Goal: Complete application form

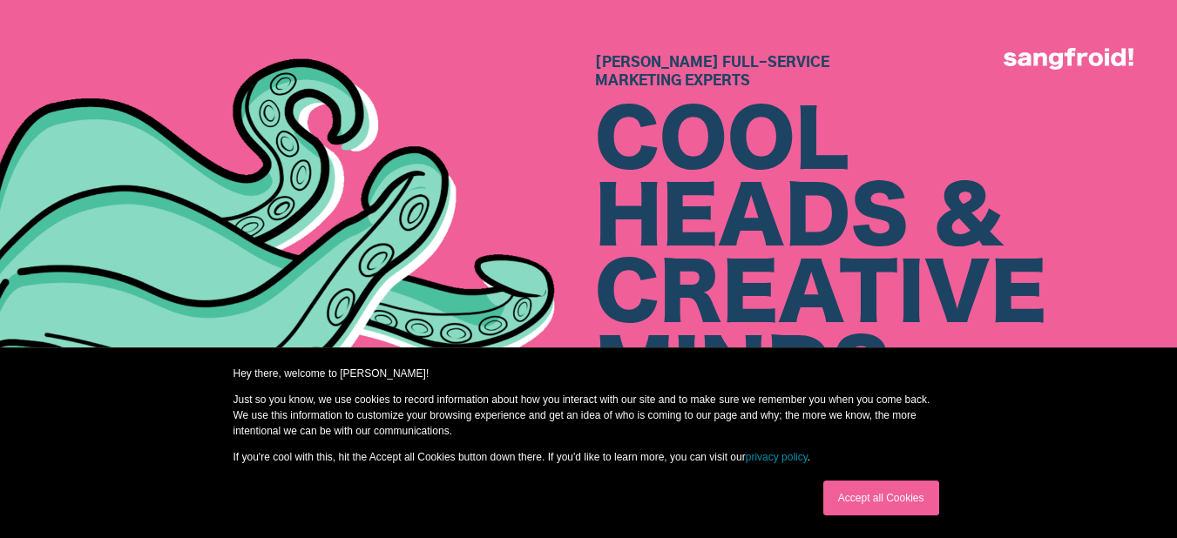
click at [868, 497] on link "Accept all Cookies" at bounding box center [881, 498] width 116 height 35
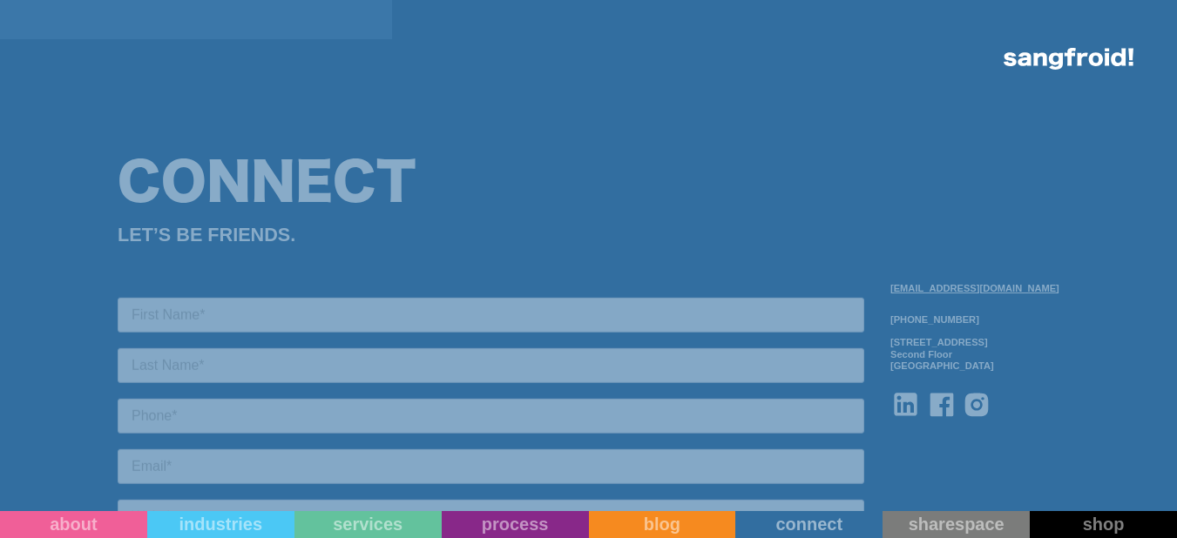
scroll to position [1655, 0]
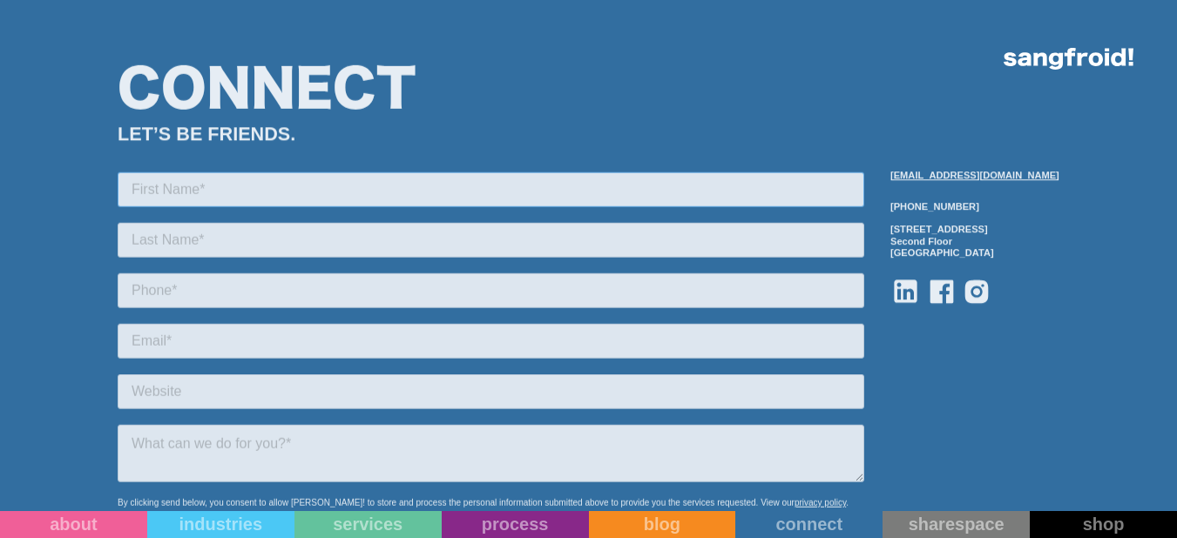
click at [265, 182] on input "text" at bounding box center [491, 189] width 746 height 35
type input "[PERSON_NAME]"
click at [280, 240] on input "text" at bounding box center [491, 239] width 746 height 35
click at [307, 276] on form "[PERSON_NAME] By clicking send below, you consent to allow Sangfroid! to store …" at bounding box center [491, 406] width 746 height 469
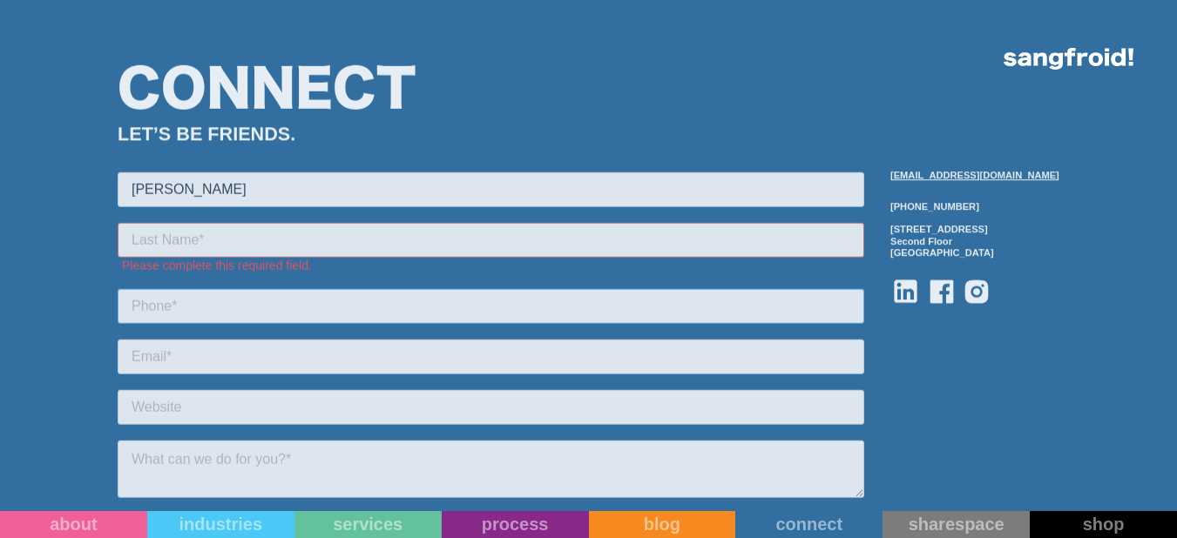
click at [305, 295] on input "tel" at bounding box center [491, 305] width 746 height 35
type input "+918388930098"
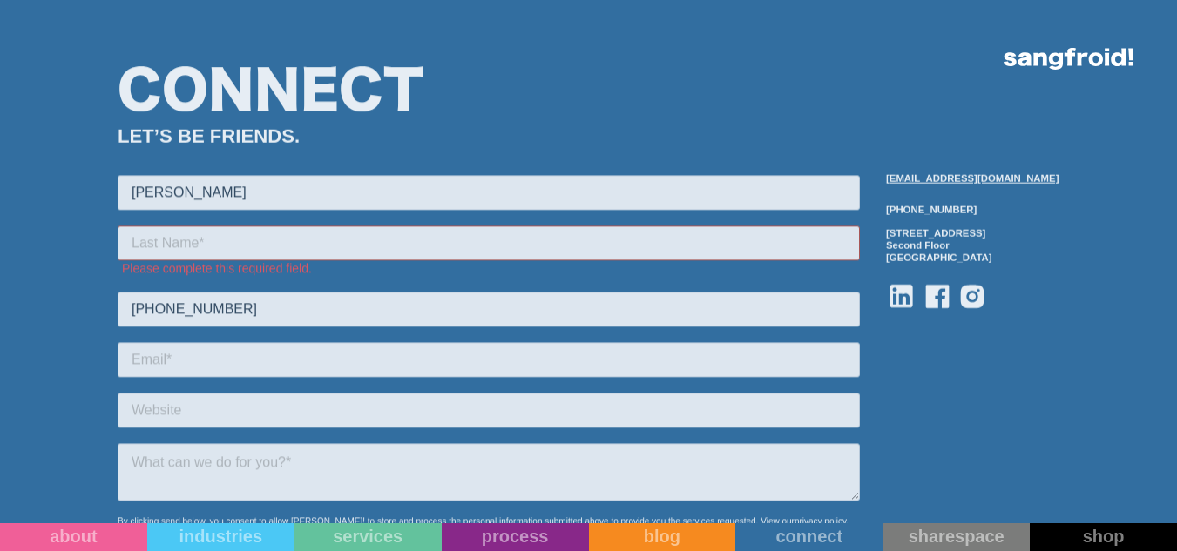
click at [265, 235] on input "text" at bounding box center [489, 242] width 742 height 35
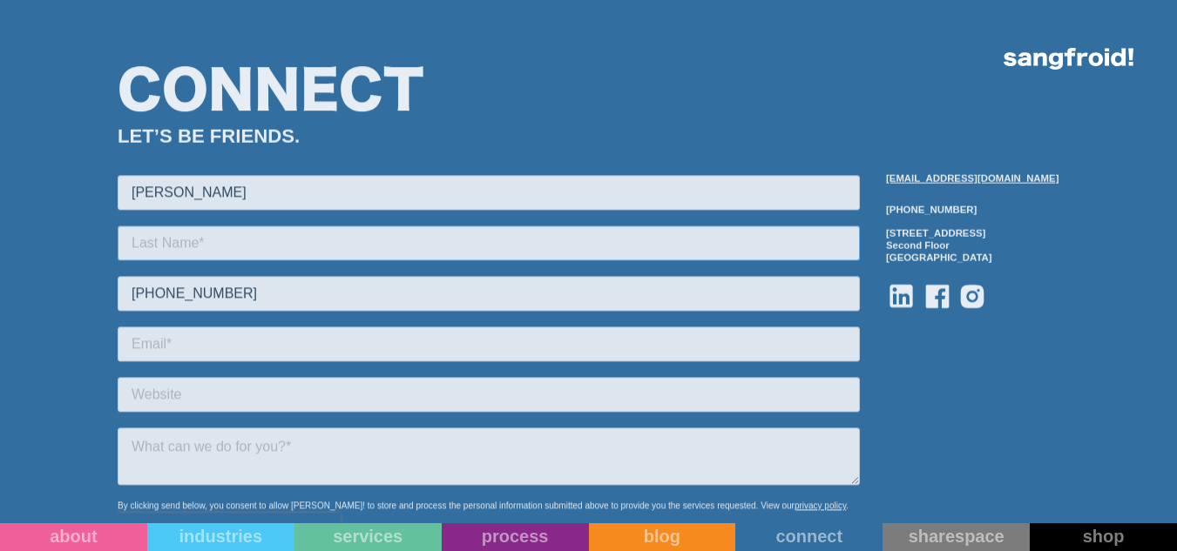
type input "Bauri"
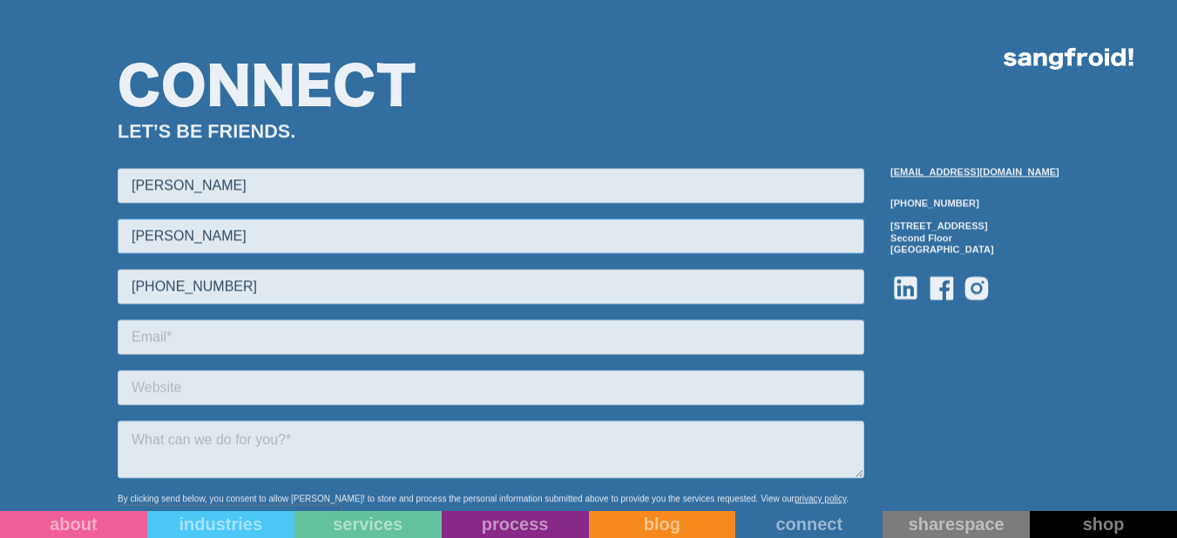
scroll to position [1829, 0]
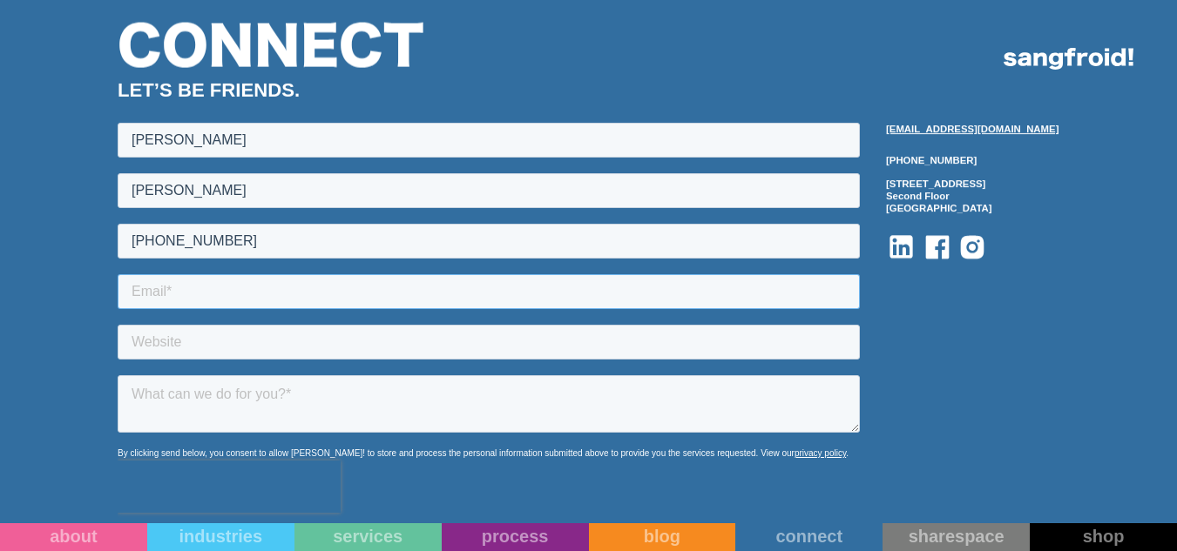
drag, startPoint x: 263, startPoint y: 297, endPoint x: 282, endPoint y: 307, distance: 21.4
click at [263, 297] on input "email" at bounding box center [489, 290] width 742 height 35
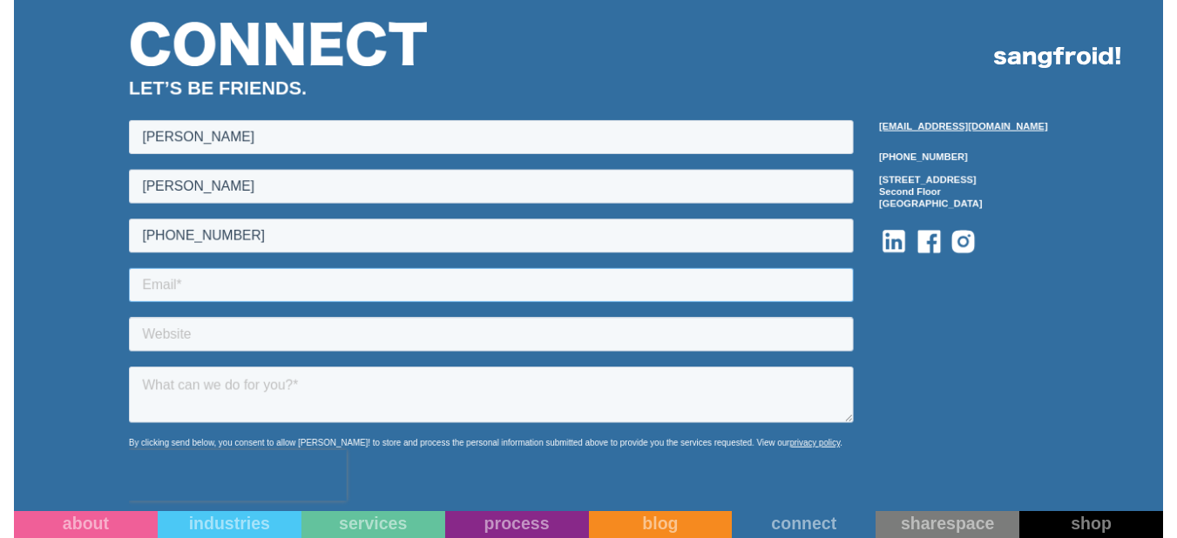
type input "sourav.digitallinkbuilding@gmail.com"
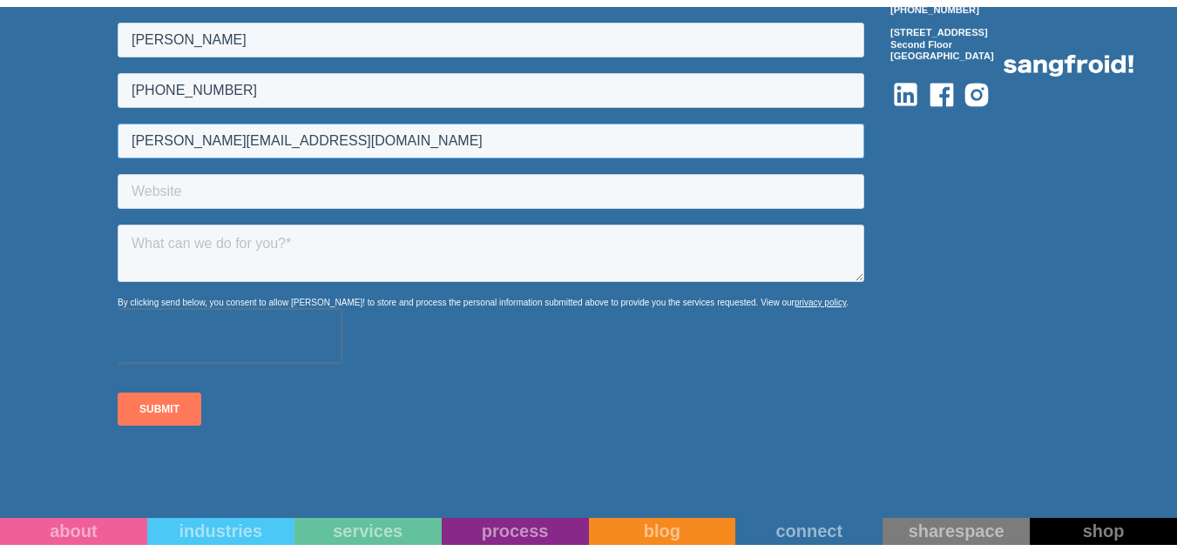
scroll to position [2003, 0]
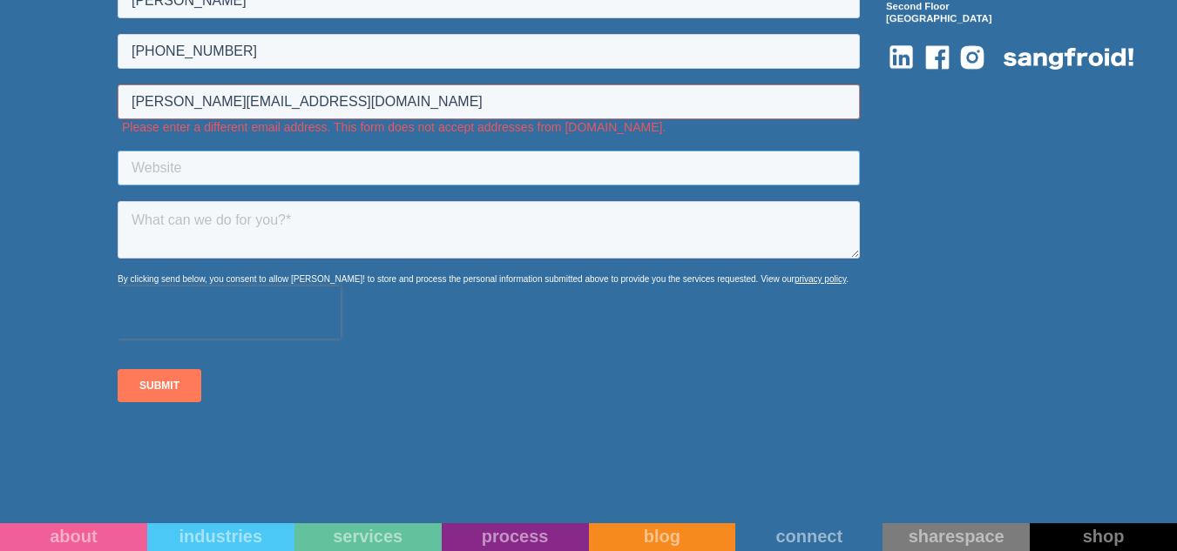
click at [273, 161] on input "text" at bounding box center [489, 168] width 742 height 35
drag, startPoint x: 878, startPoint y: 281, endPoint x: 839, endPoint y: 281, distance: 39.2
click at [860, 281] on div "By clicking send below, you consent to allow Sangfroid! to store and process th…" at bounding box center [489, 279] width 742 height 10
click at [403, 172] on input "text" at bounding box center [489, 168] width 742 height 35
paste input "https://backlinkshouse.com/"
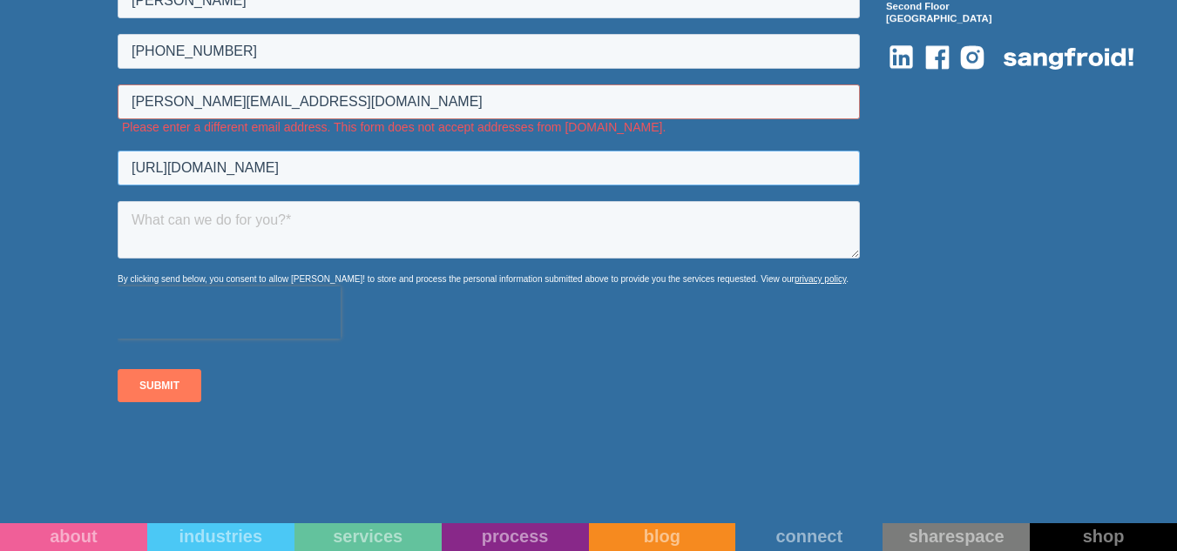
type input "https://backlinkshouse.com/"
click at [357, 220] on textarea at bounding box center [489, 229] width 742 height 57
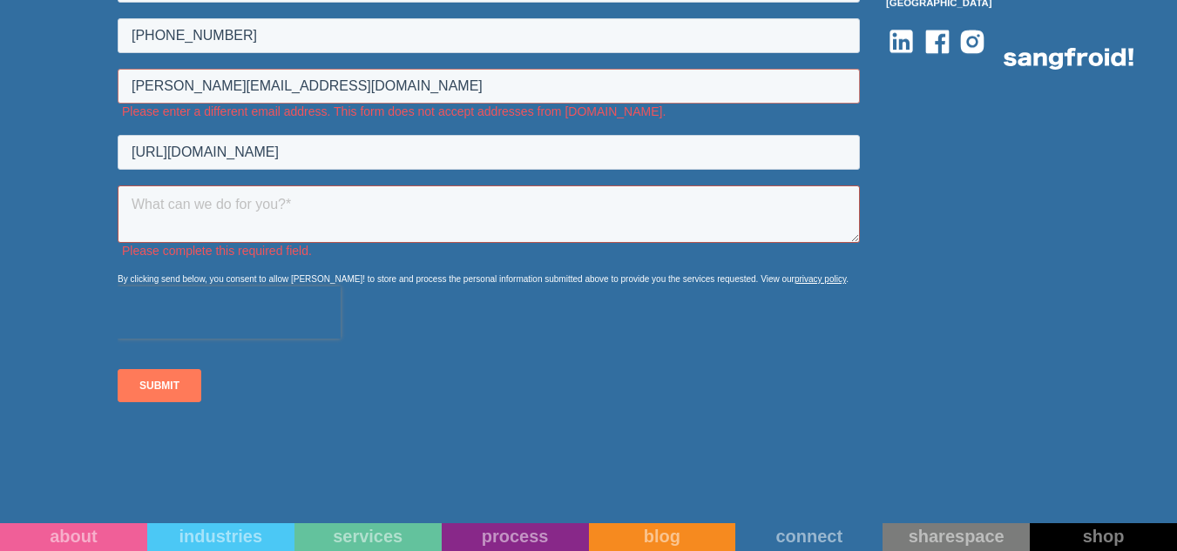
drag, startPoint x: 730, startPoint y: 218, endPoint x: 730, endPoint y: 202, distance: 15.7
click at [730, 202] on textarea at bounding box center [489, 214] width 742 height 57
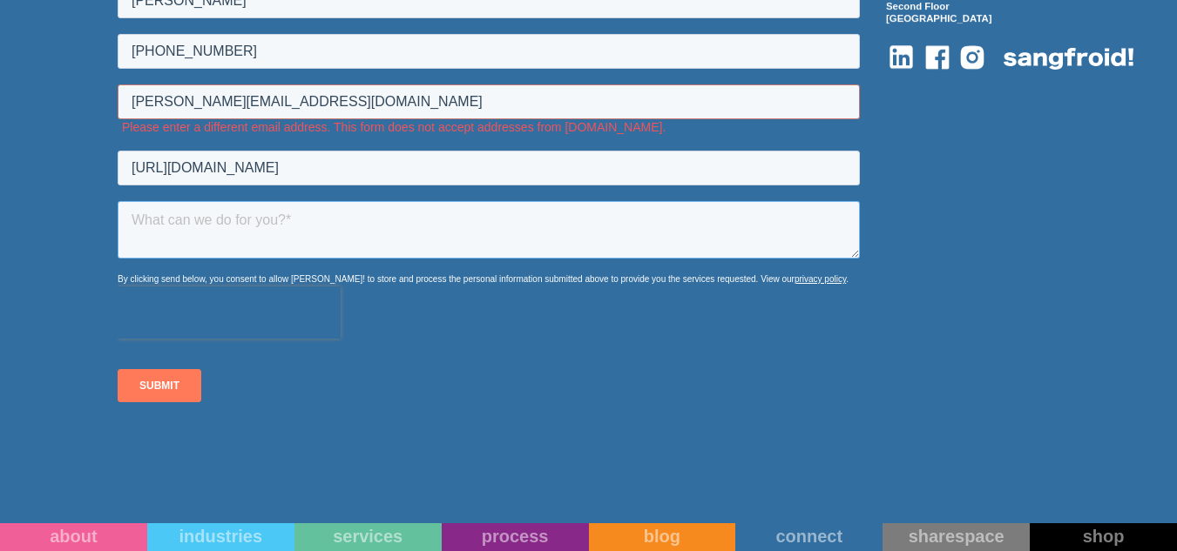
paste textarea "Hello, Greetings of the day! I hope you are doing well. I am providing guest po…"
type textarea "Hello, Greetings of the day! I hope you are doing well. I am providing guest po…"
click at [166, 385] on input "SUBMIT" at bounding box center [160, 385] width 84 height 33
